Goal: Information Seeking & Learning: Understand process/instructions

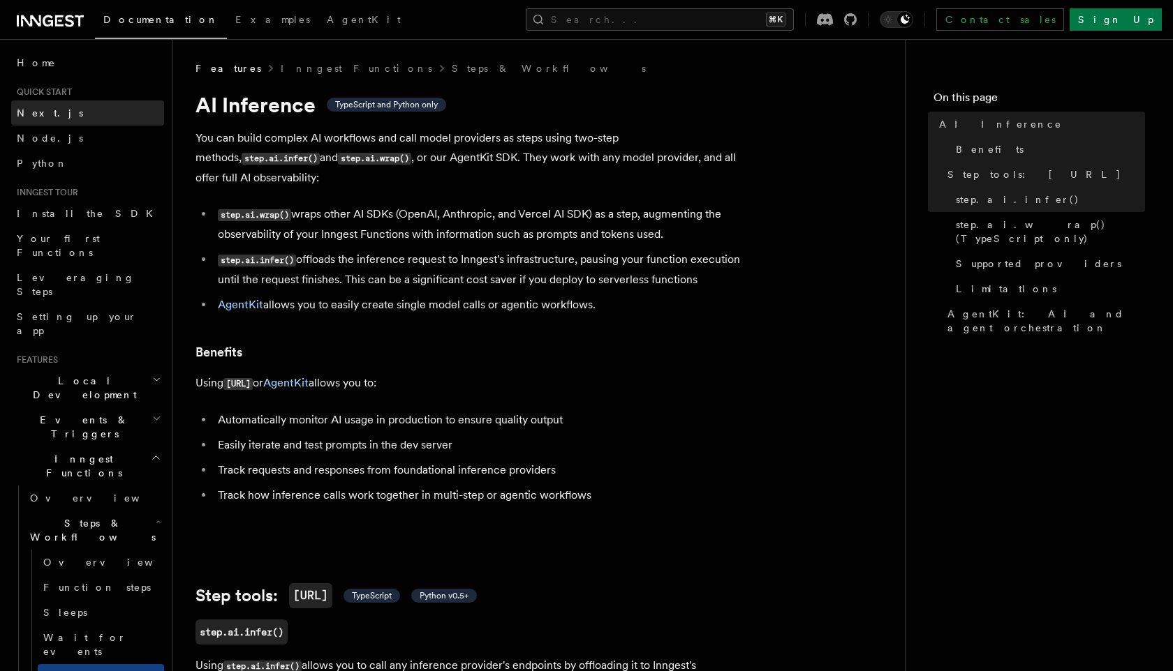
click at [94, 107] on link "Next.js" at bounding box center [87, 113] width 153 height 25
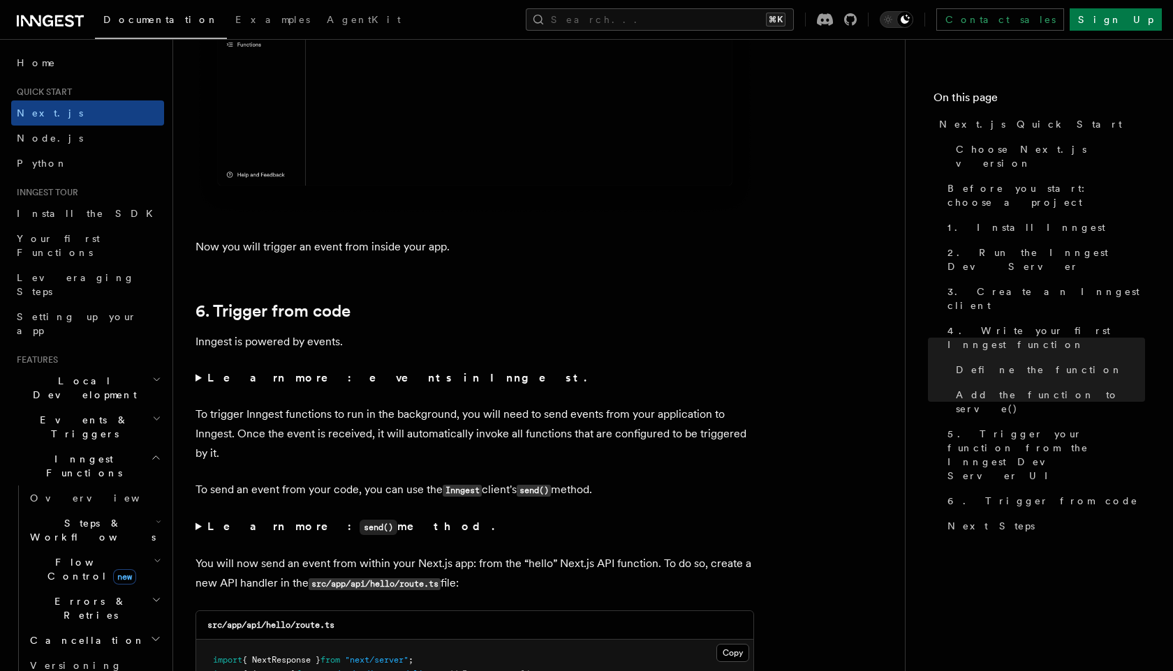
scroll to position [6821, 0]
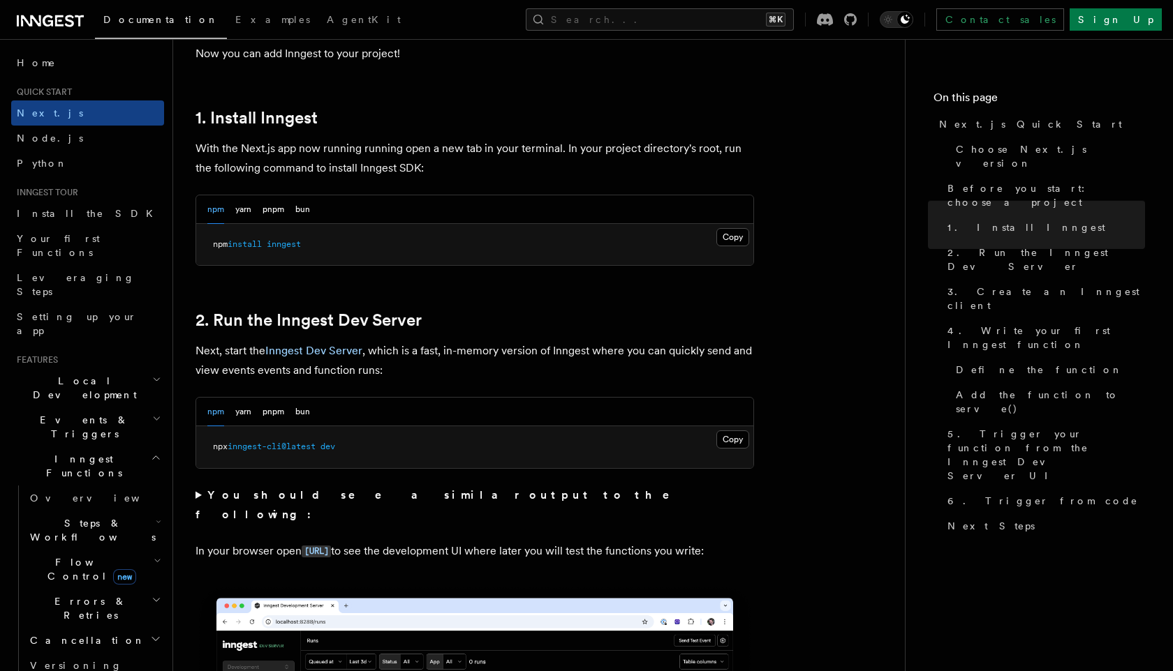
scroll to position [700, 0]
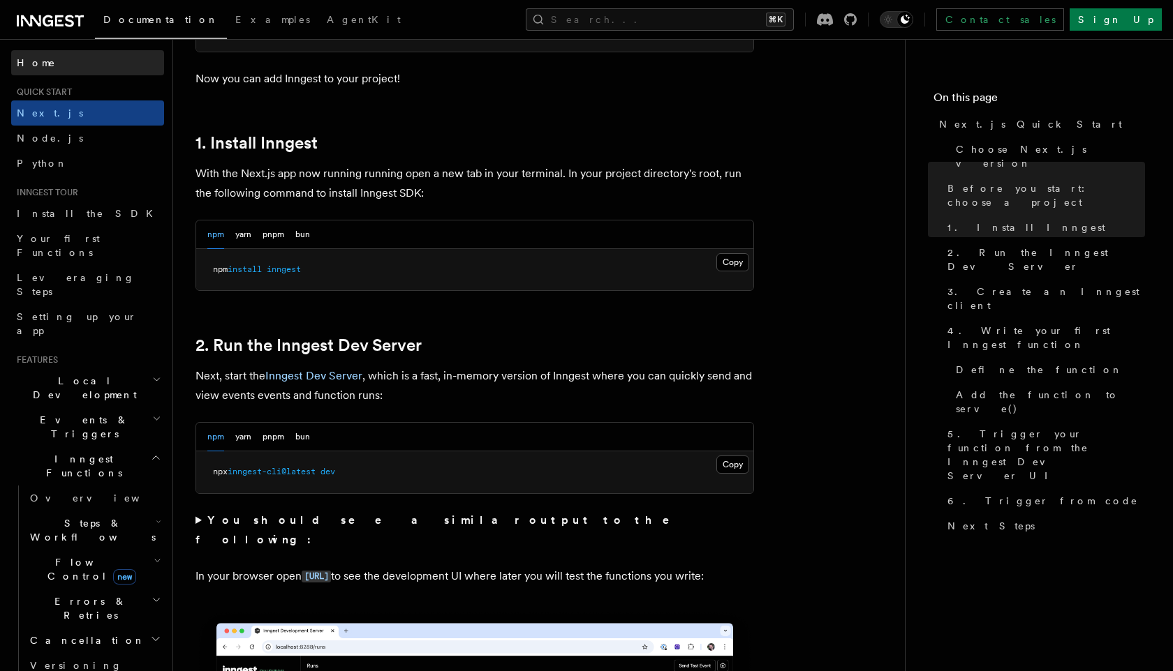
click at [52, 54] on link "Home" at bounding box center [87, 62] width 153 height 25
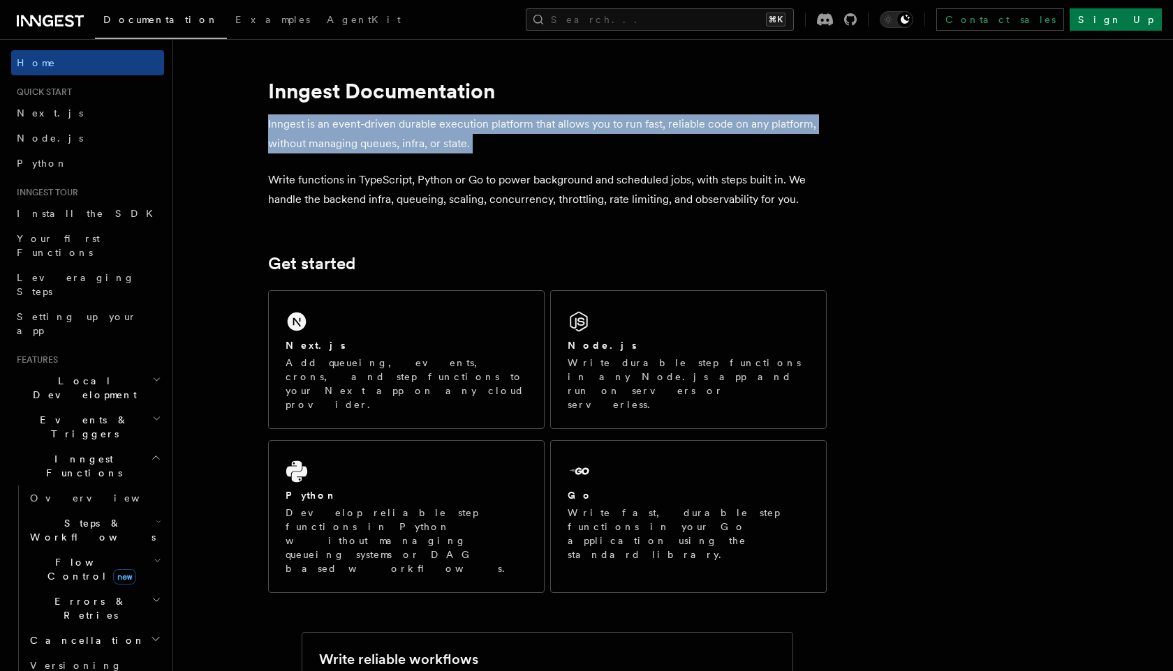
drag, startPoint x: 267, startPoint y: 126, endPoint x: 596, endPoint y: 163, distance: 330.7
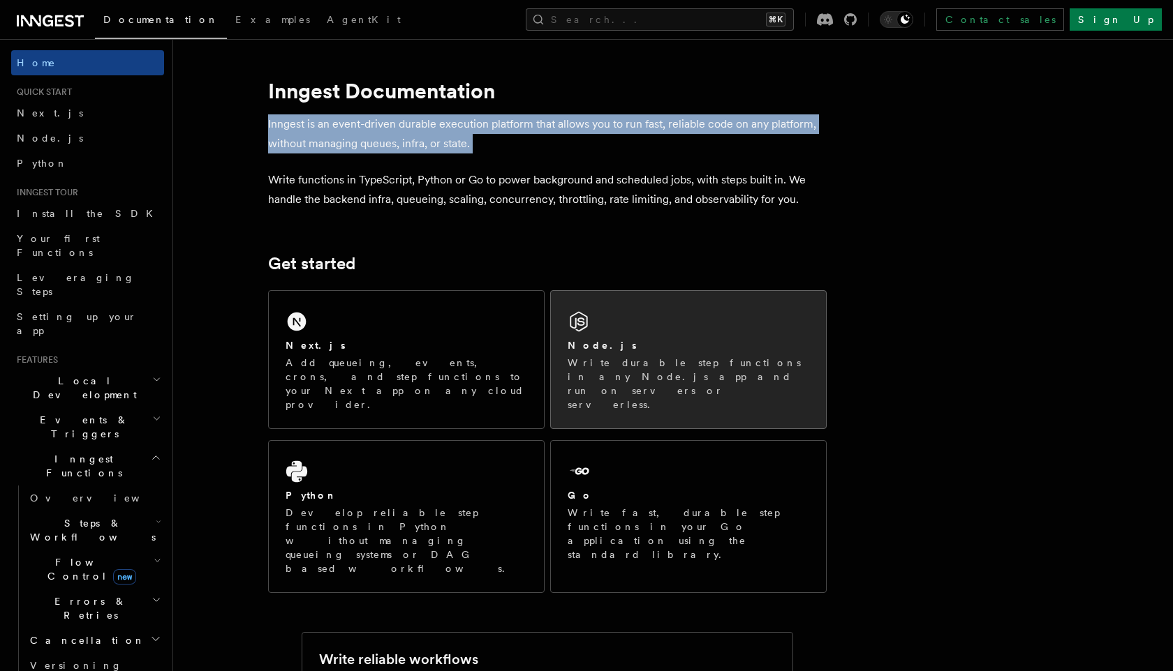
click at [711, 375] on p "Write durable step functions in any Node.js app and run on servers or serverles…" at bounding box center [687, 384] width 241 height 56
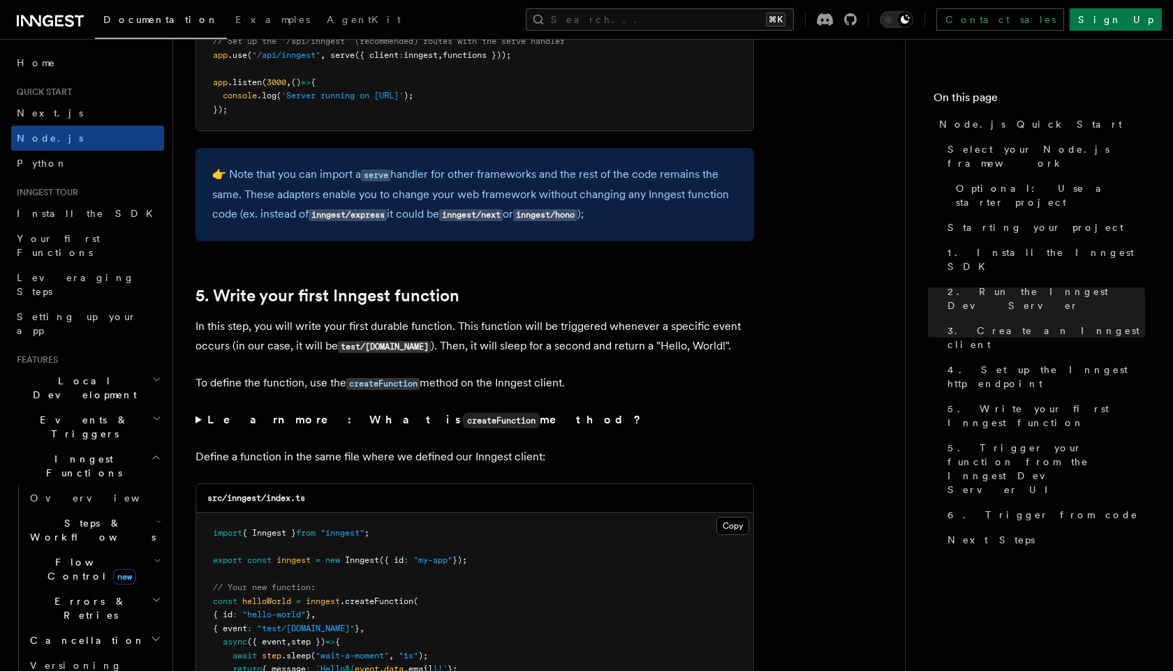
scroll to position [2391, 0]
